Goal: Find specific page/section: Find specific page/section

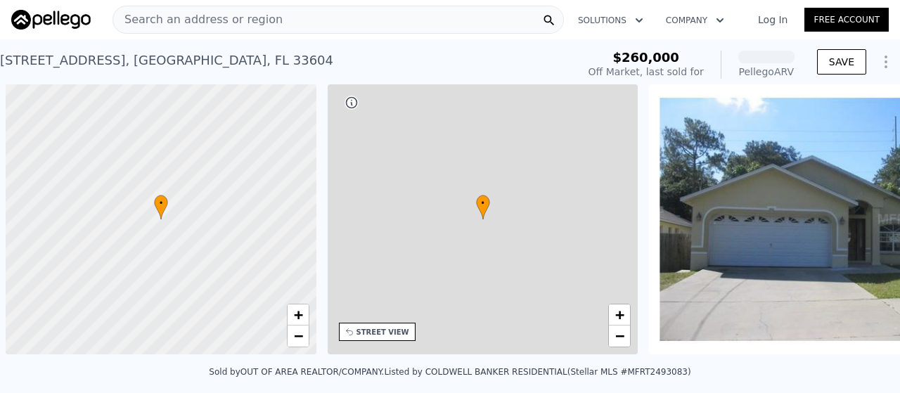
scroll to position [0, 6]
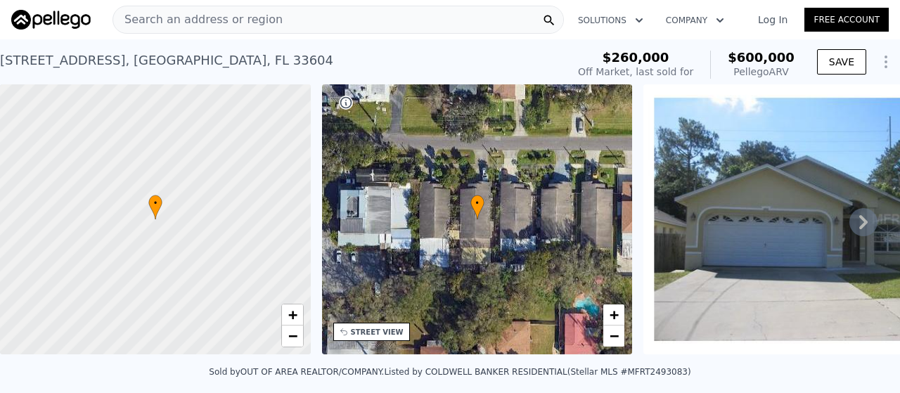
click at [177, 29] on div "Search an address or region" at bounding box center [197, 19] width 169 height 27
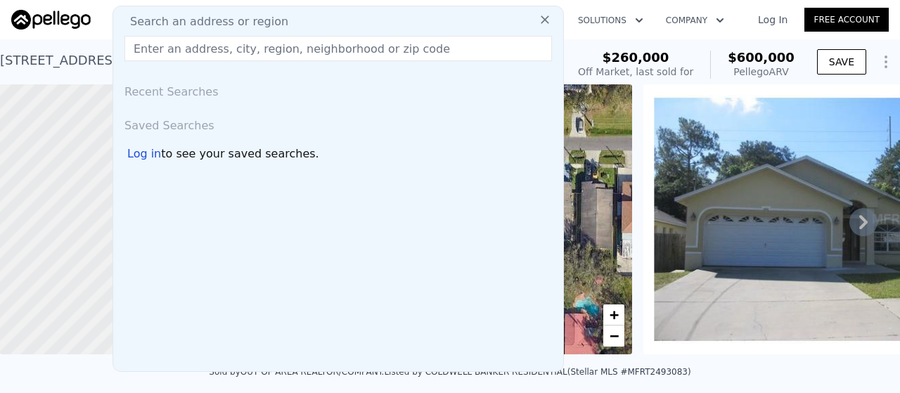
click at [176, 22] on span "Search an address or region" at bounding box center [203, 21] width 169 height 17
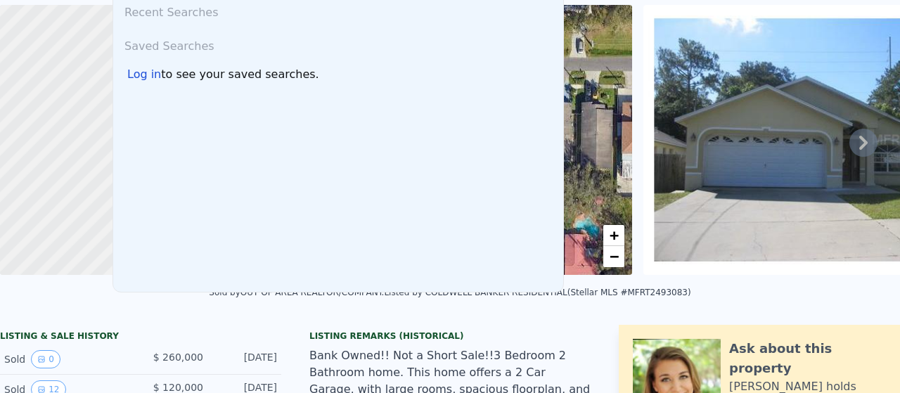
scroll to position [0, 0]
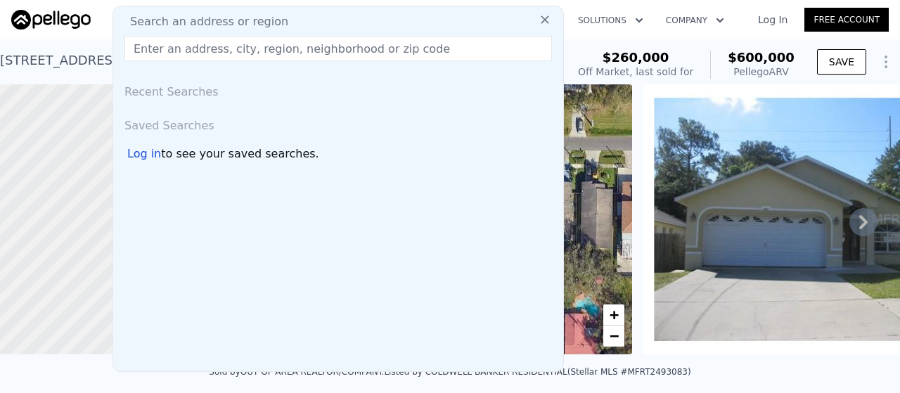
click at [538, 15] on icon at bounding box center [545, 20] width 14 height 14
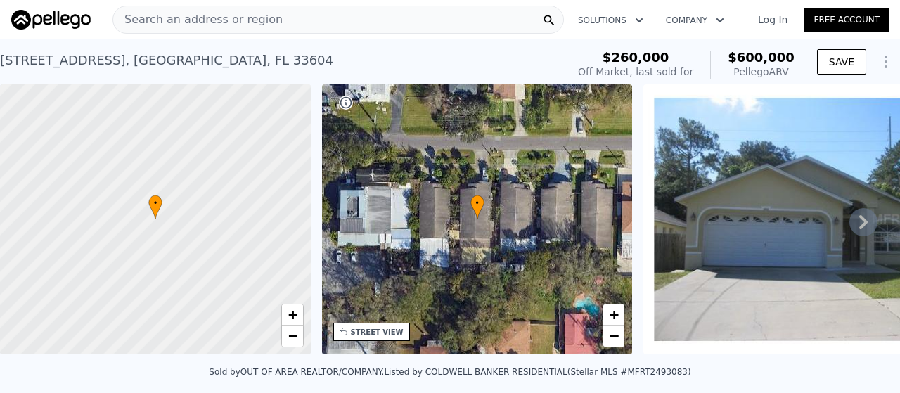
click at [280, 23] on div "Search an address or region" at bounding box center [337, 20] width 451 height 28
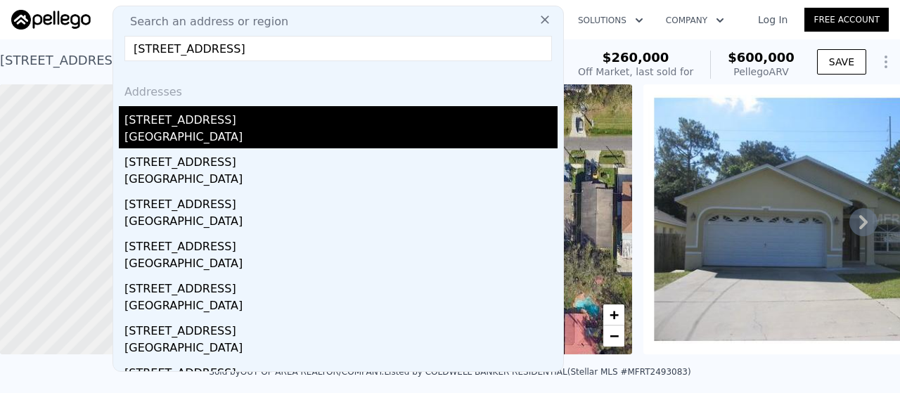
type input "[STREET_ADDRESS]"
click at [180, 124] on div "[STREET_ADDRESS]" at bounding box center [340, 117] width 433 height 22
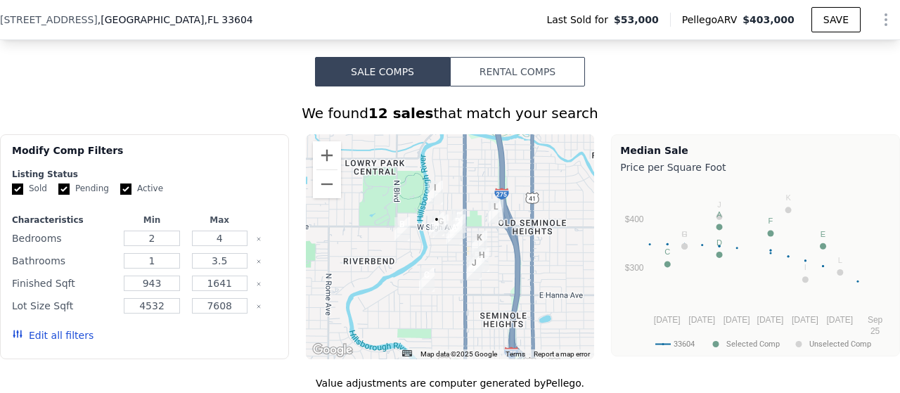
scroll to position [1073, 0]
